Goal: Information Seeking & Learning: Learn about a topic

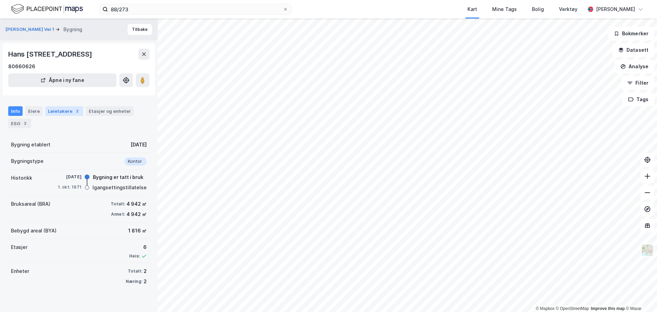
click at [55, 116] on div "Leietakere 2" at bounding box center [64, 111] width 38 height 10
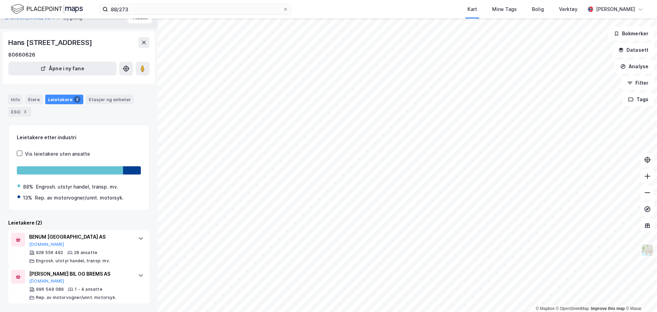
scroll to position [23, 0]
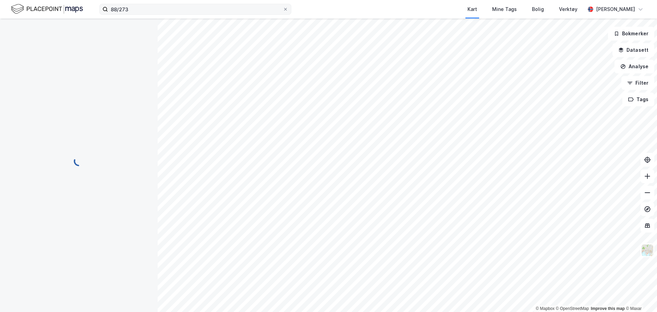
scroll to position [23, 0]
